Goal: Communication & Community: Answer question/provide support

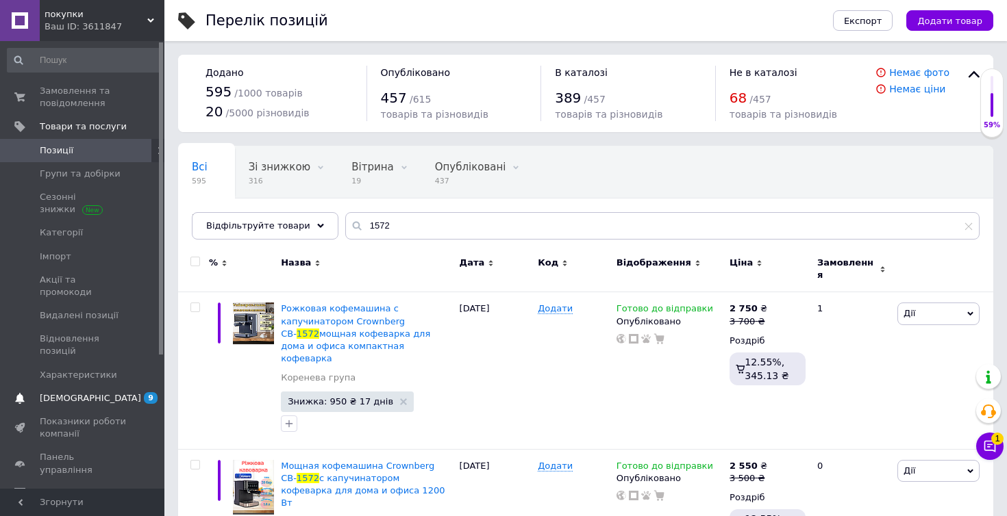
scroll to position [82, 0]
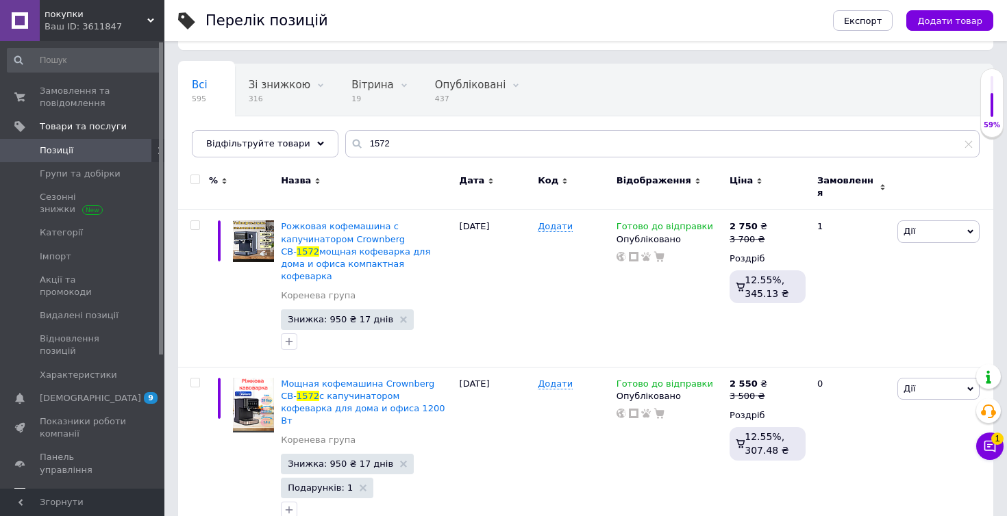
click at [79, 488] on span "Відгуки" at bounding box center [83, 494] width 87 height 12
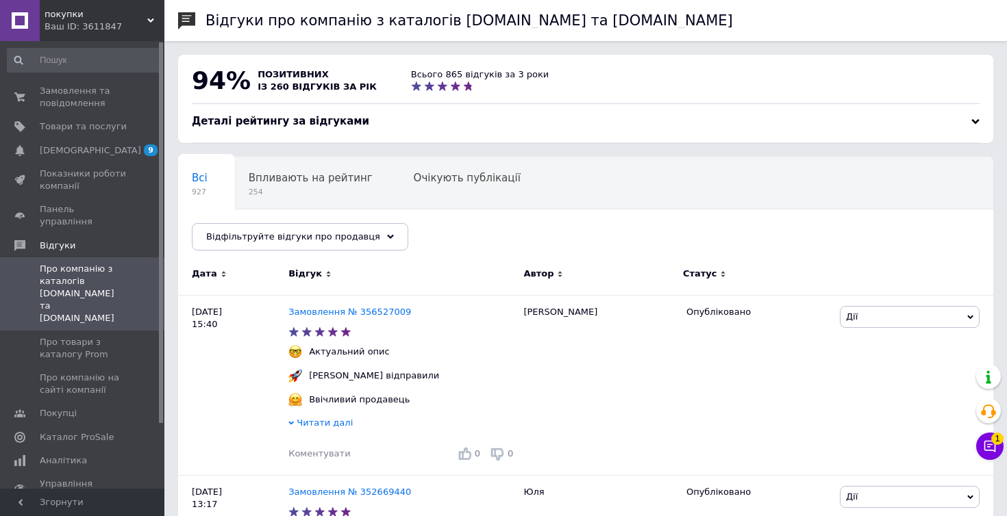
click at [1000, 455] on div "Чат з покупцем 1" at bounding box center [989, 446] width 27 height 27
click at [991, 447] on icon at bounding box center [990, 447] width 14 height 14
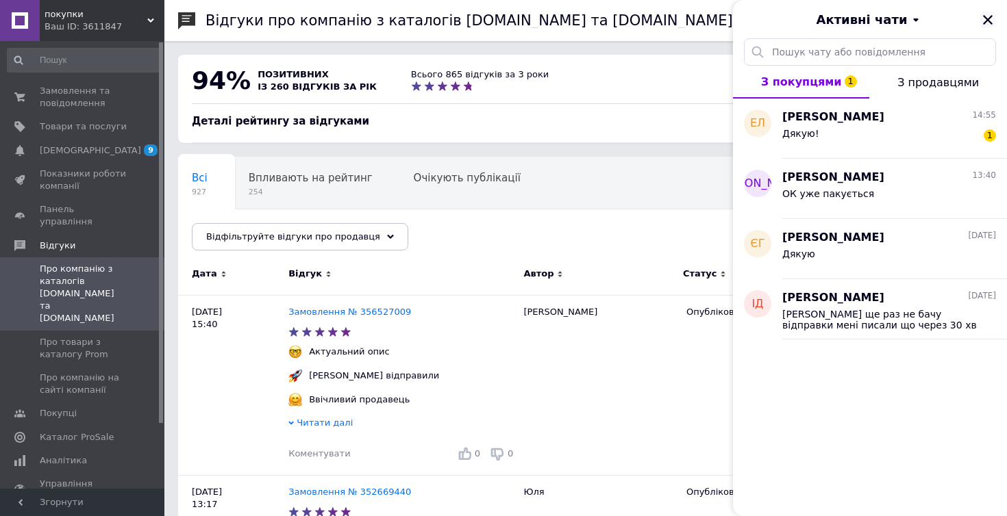
click at [987, 27] on button "Закрити" at bounding box center [987, 20] width 16 height 16
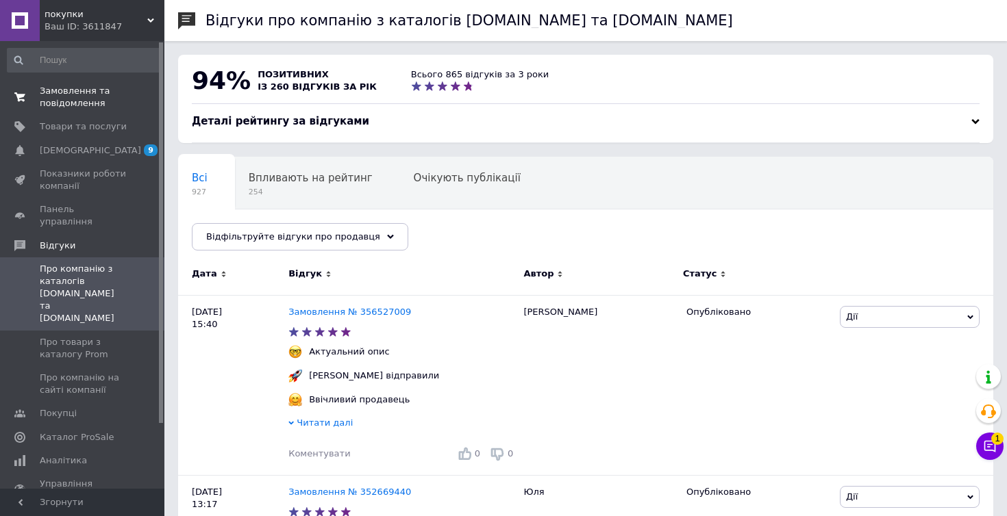
click at [86, 104] on span "Замовлення та повідомлення" at bounding box center [83, 97] width 87 height 25
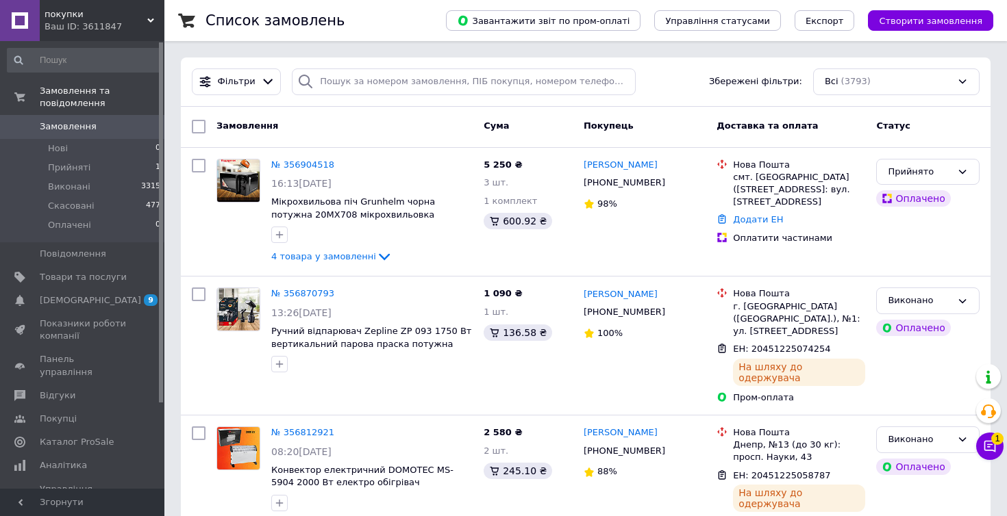
click at [991, 454] on button "Чат з покупцем 1" at bounding box center [989, 446] width 27 height 27
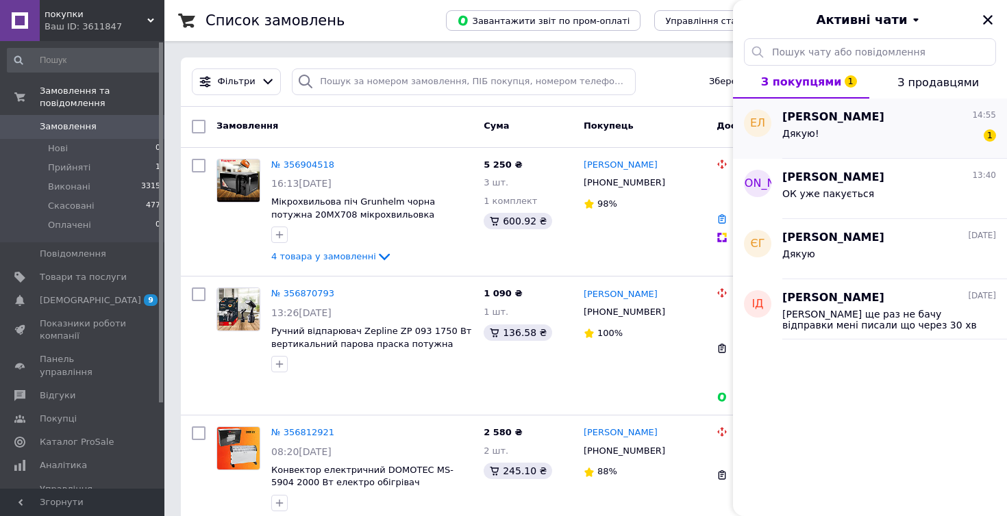
click at [899, 126] on div "Дякую! 1" at bounding box center [889, 136] width 214 height 22
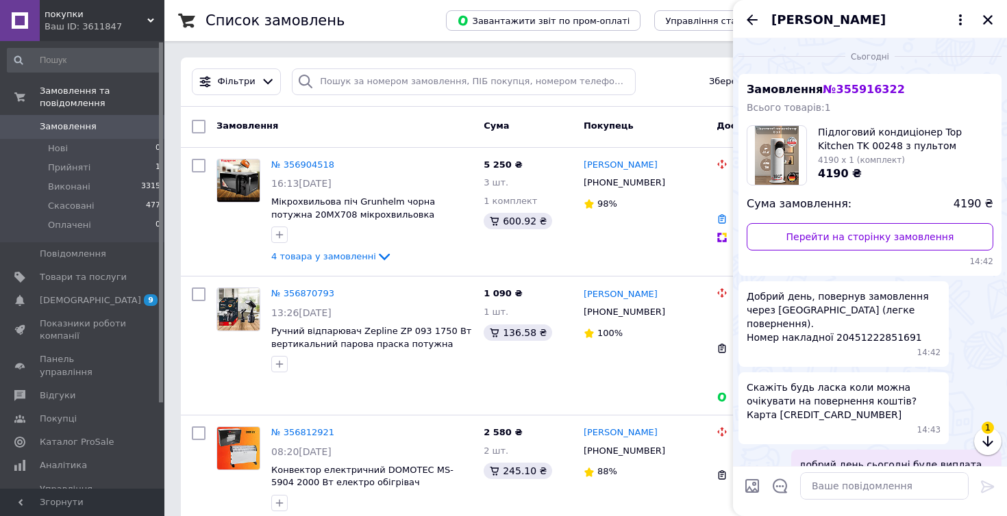
scroll to position [81, 0]
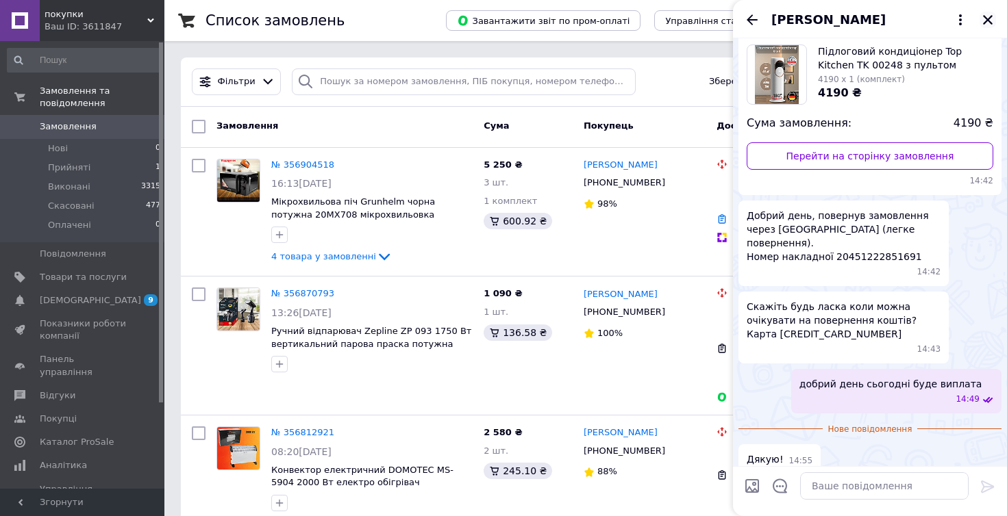
click at [990, 17] on icon "Закрити" at bounding box center [988, 20] width 10 height 10
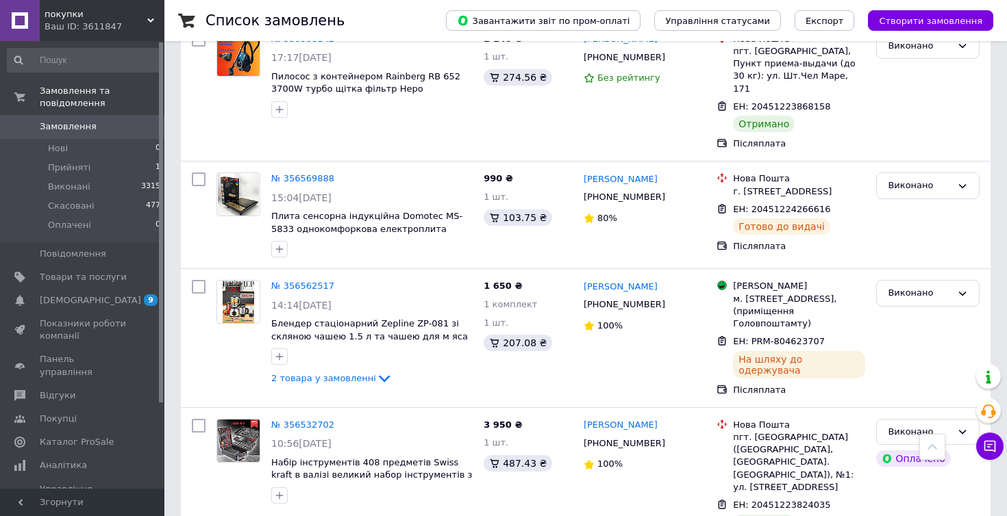
scroll to position [1005, 0]
